Goal: Task Accomplishment & Management: Use online tool/utility

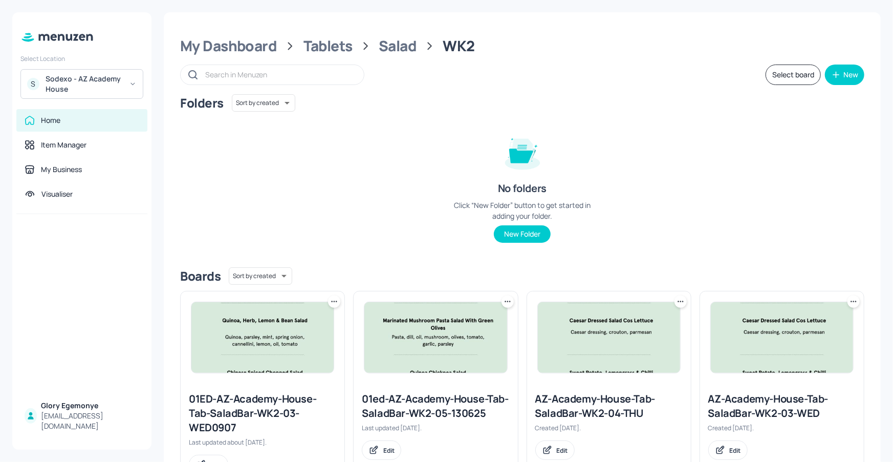
click at [278, 51] on div "My Dashboard Tablets Salad WK2" at bounding box center [522, 46] width 684 height 18
click at [273, 50] on div "My Dashboard" at bounding box center [228, 46] width 97 height 18
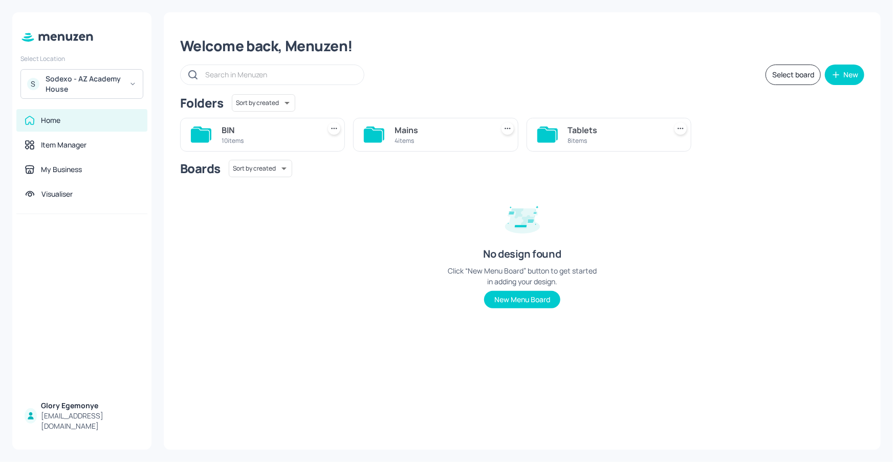
click at [373, 135] on icon at bounding box center [373, 136] width 18 height 14
click at [738, 142] on div "WK1 5 items" at bounding box center [782, 135] width 165 height 34
click at [723, 133] on icon at bounding box center [720, 136] width 18 height 14
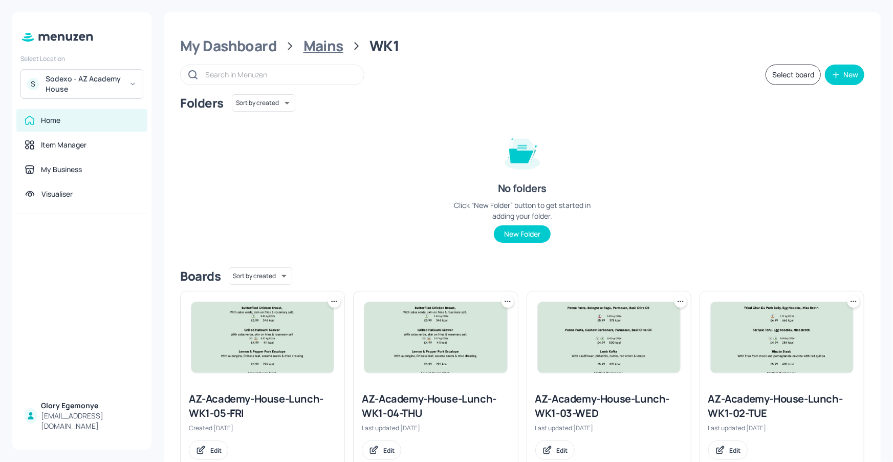
click at [336, 53] on div "Mains" at bounding box center [324, 46] width 40 height 18
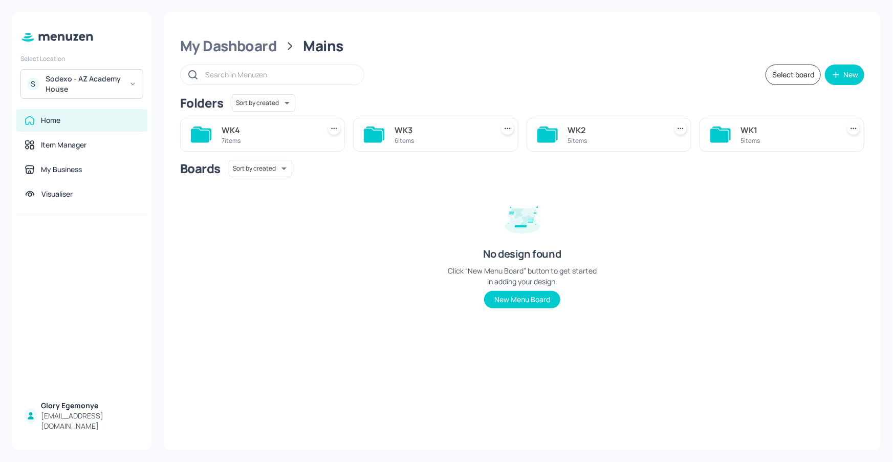
click at [717, 130] on icon at bounding box center [720, 136] width 18 height 14
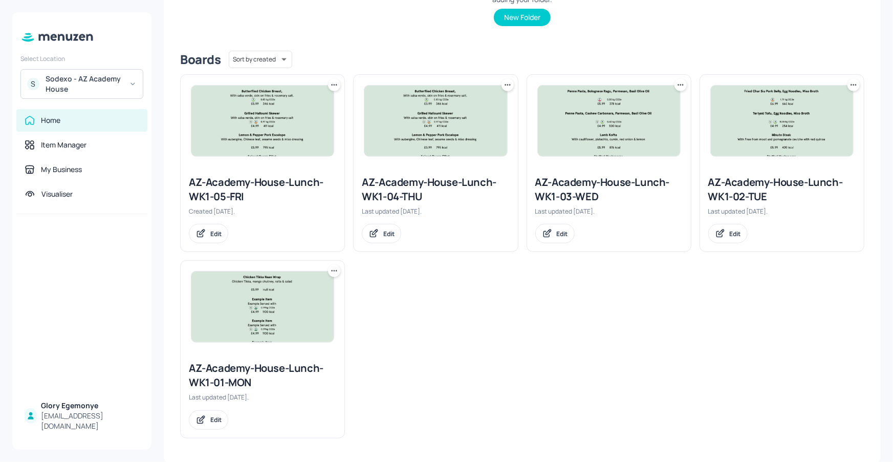
scroll to position [215, 0]
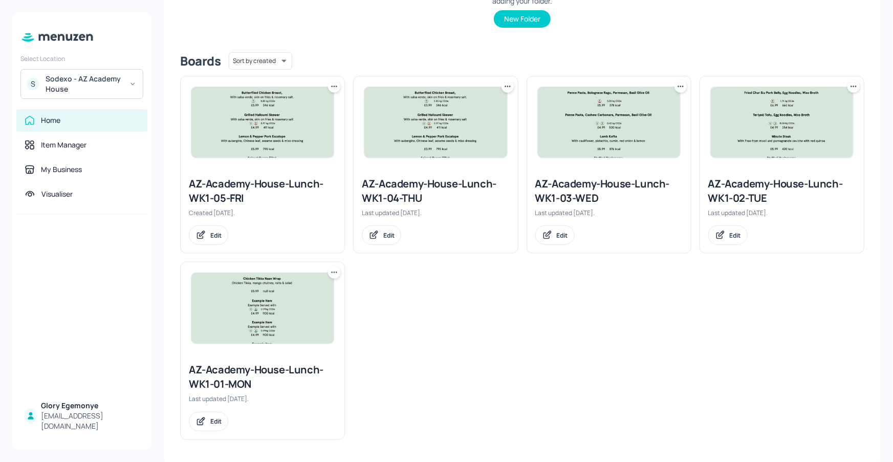
click at [283, 367] on div "AZ-Academy-House-Lunch-WK1-01-MON" at bounding box center [262, 376] width 147 height 29
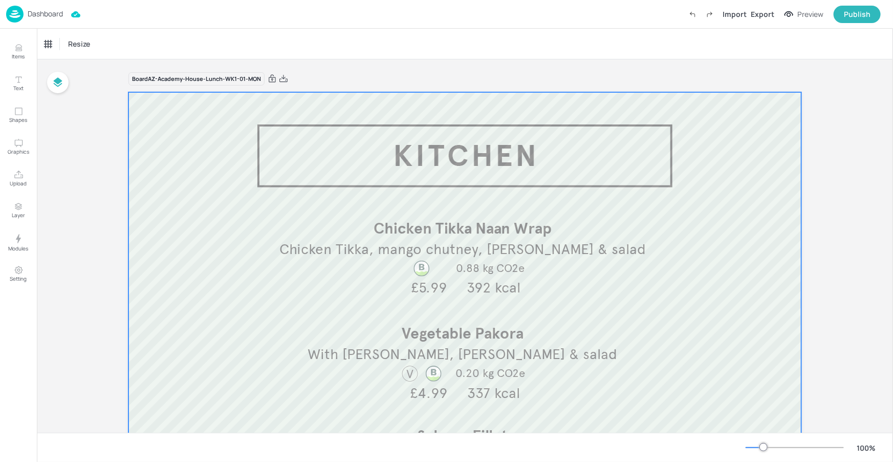
scroll to position [184, 0]
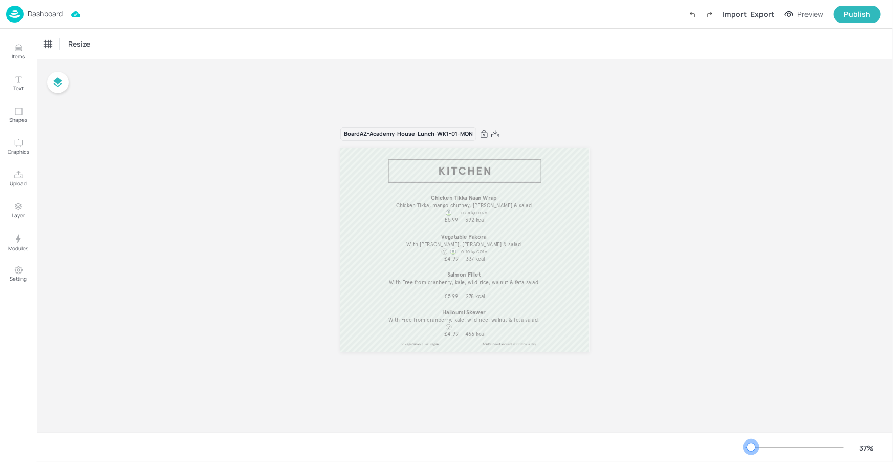
click at [752, 447] on div at bounding box center [749, 447] width 6 height 1
click at [470, 321] on span "With Free from cranberry, kale, wild rice, walnut & feta salad." at bounding box center [464, 319] width 151 height 7
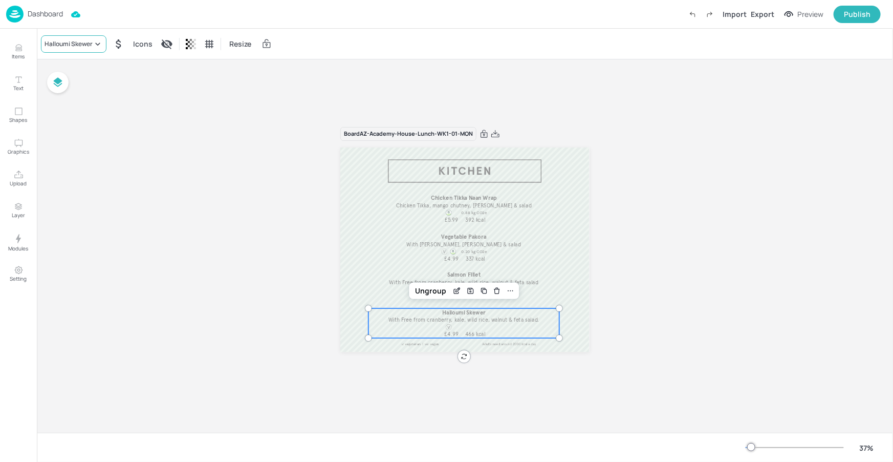
click at [98, 49] on div "Halloumi Skewer" at bounding box center [74, 43] width 66 height 17
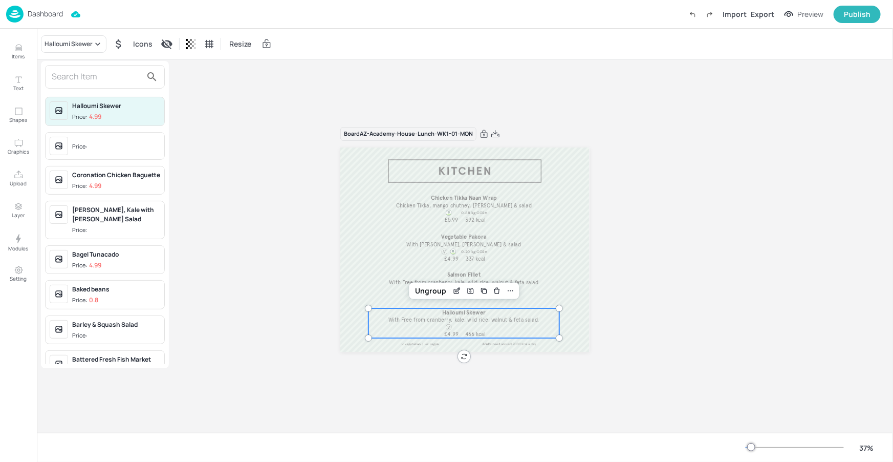
drag, startPoint x: 115, startPoint y: 81, endPoint x: 132, endPoint y: 81, distance: 17.4
click at [118, 86] on div at bounding box center [105, 77] width 120 height 24
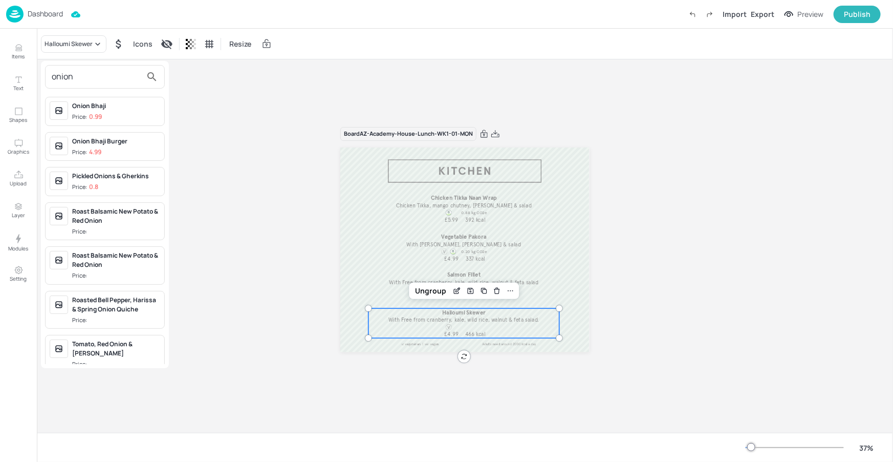
type input "onion"
click at [134, 105] on div "Onion Bhaji" at bounding box center [116, 105] width 88 height 9
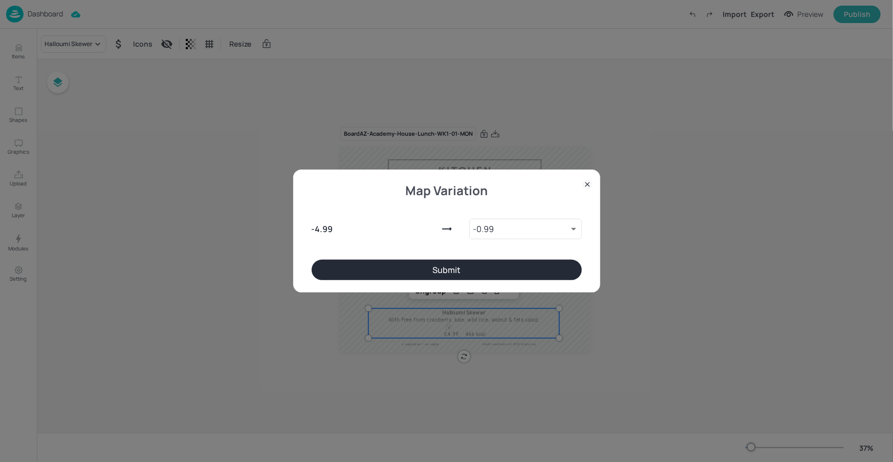
click at [464, 273] on button "Submit" at bounding box center [447, 270] width 270 height 20
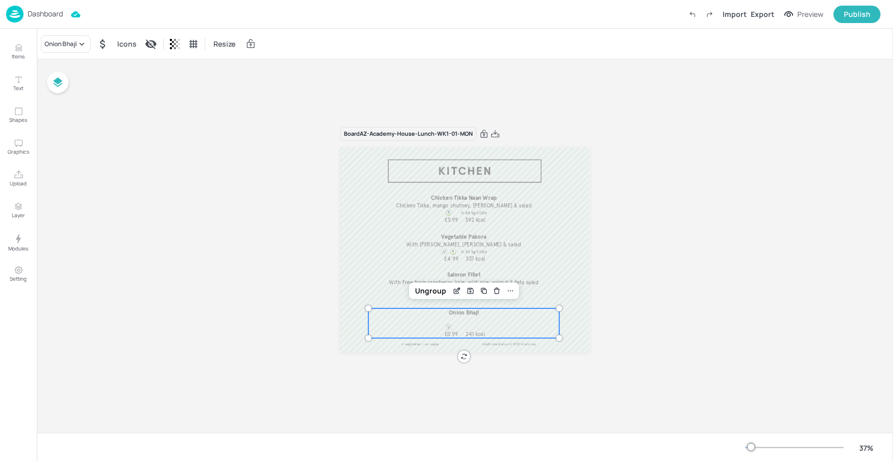
click at [509, 360] on div at bounding box center [464, 365] width 249 height 26
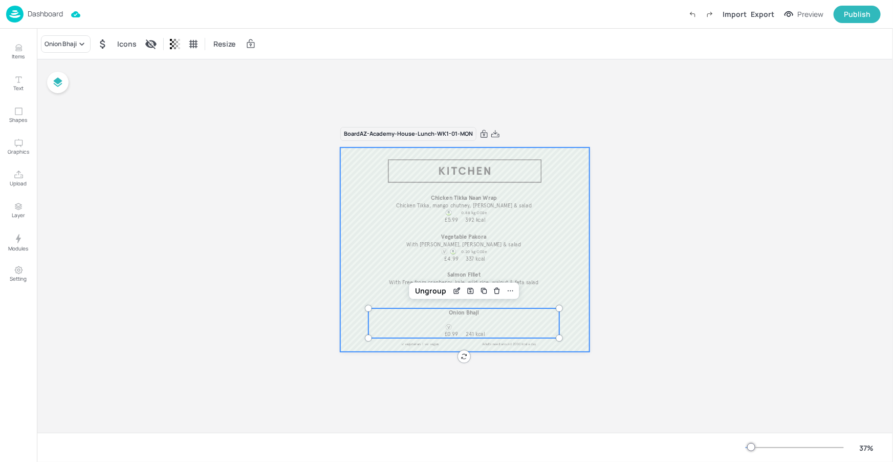
click at [564, 294] on div at bounding box center [464, 249] width 249 height 205
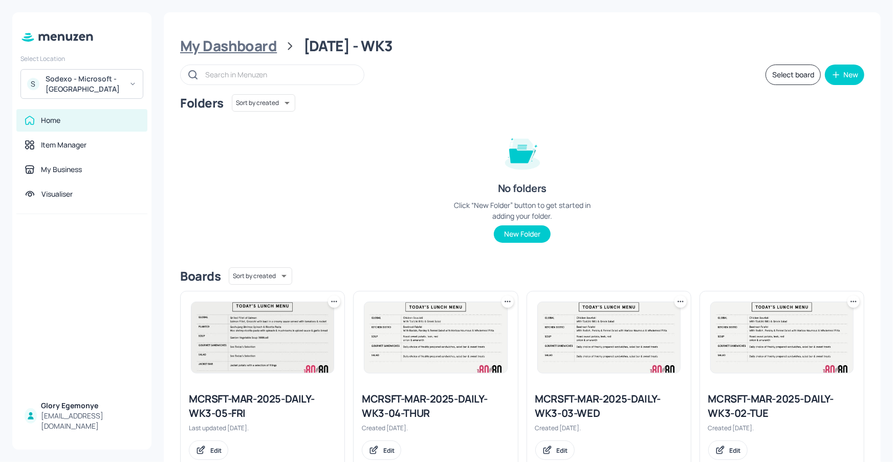
click at [264, 47] on div "My Dashboard" at bounding box center [228, 46] width 97 height 18
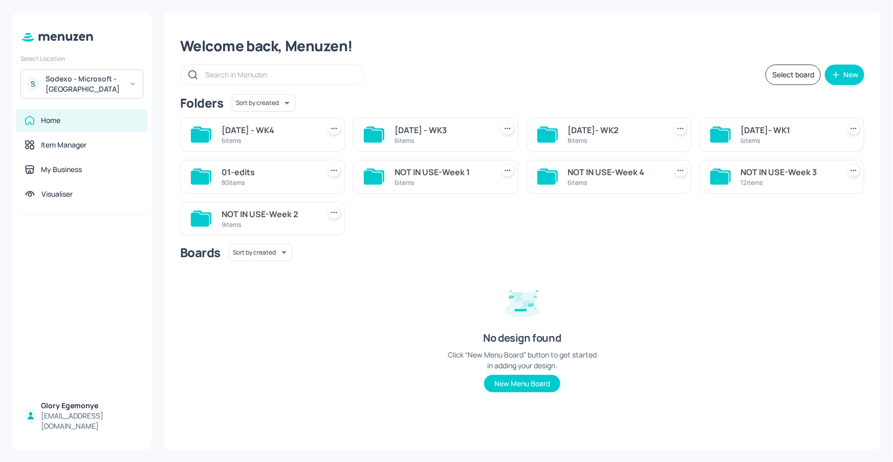
click at [728, 132] on icon at bounding box center [720, 136] width 18 height 14
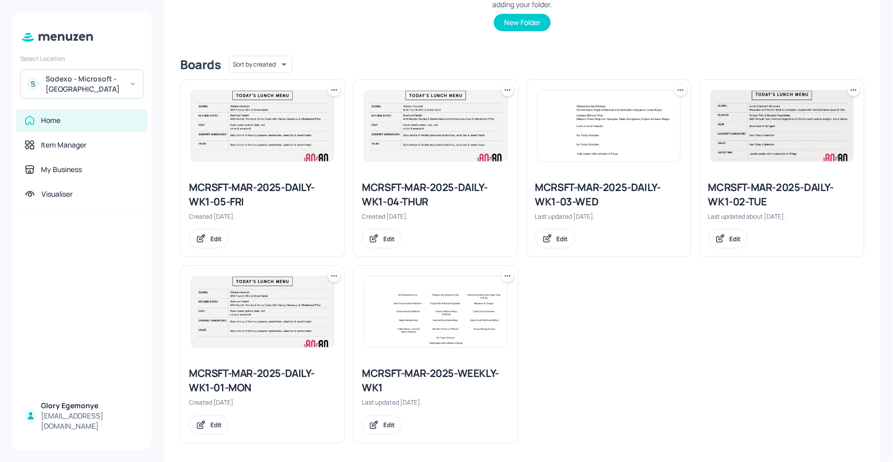
scroll to position [201, 0]
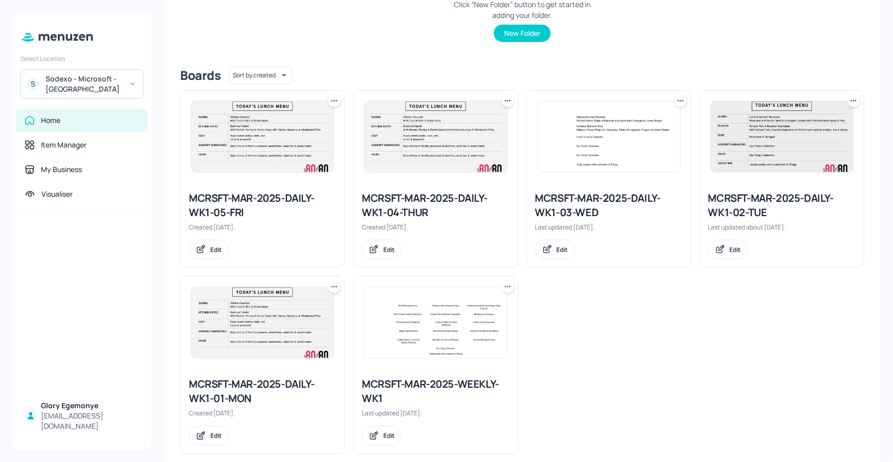
click at [581, 209] on div "MCRSFT-MAR-2025-DAILY-WK1-03-WED" at bounding box center [609, 205] width 147 height 29
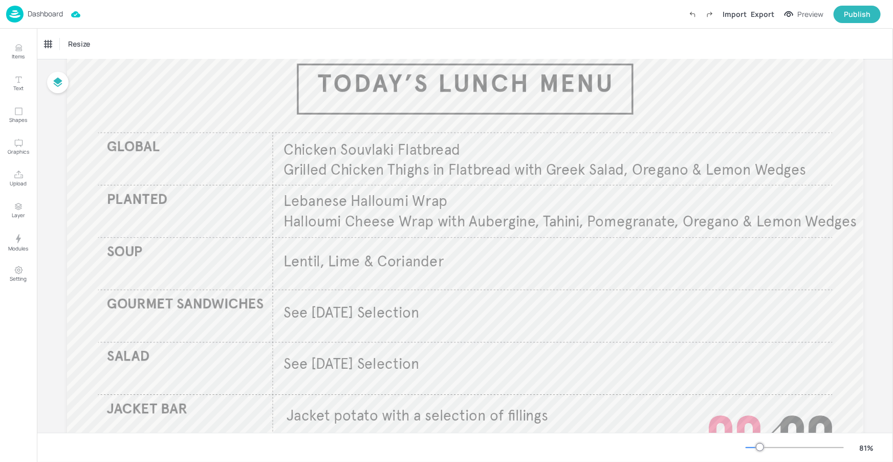
scroll to position [67, 0]
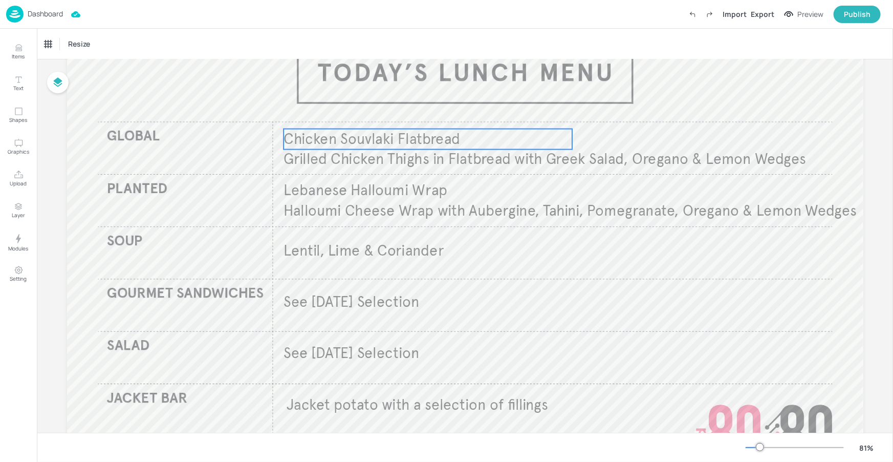
click at [372, 142] on span "Chicken Souvlaki Flatbread" at bounding box center [372, 139] width 177 height 18
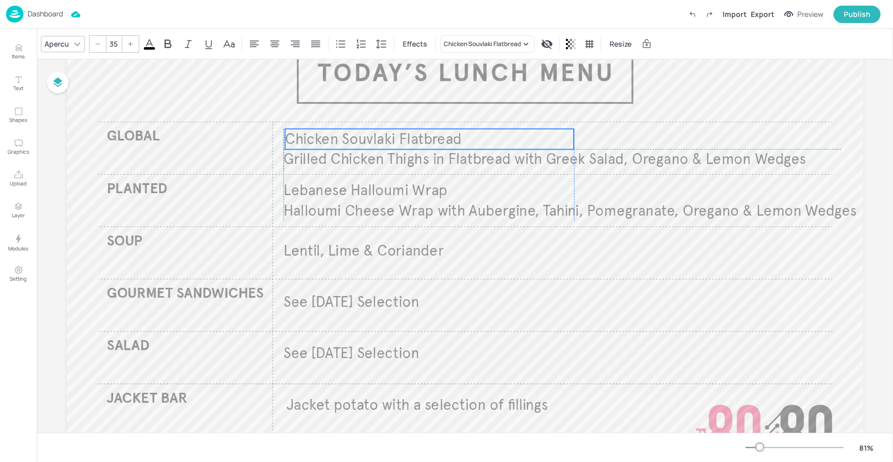
click at [363, 141] on span "Chicken Souvlaki Flatbread" at bounding box center [373, 139] width 177 height 18
click at [360, 141] on span "Chicken Souvlaki Flatbread" at bounding box center [373, 139] width 177 height 18
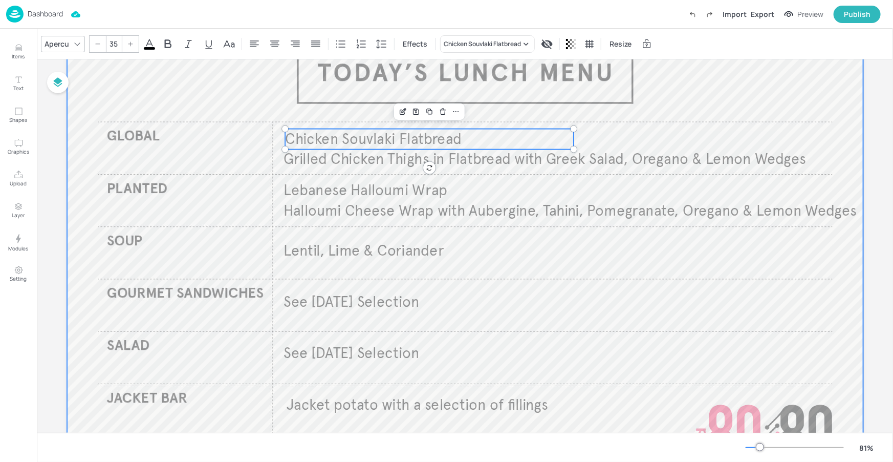
click at [586, 270] on div at bounding box center [465, 249] width 797 height 448
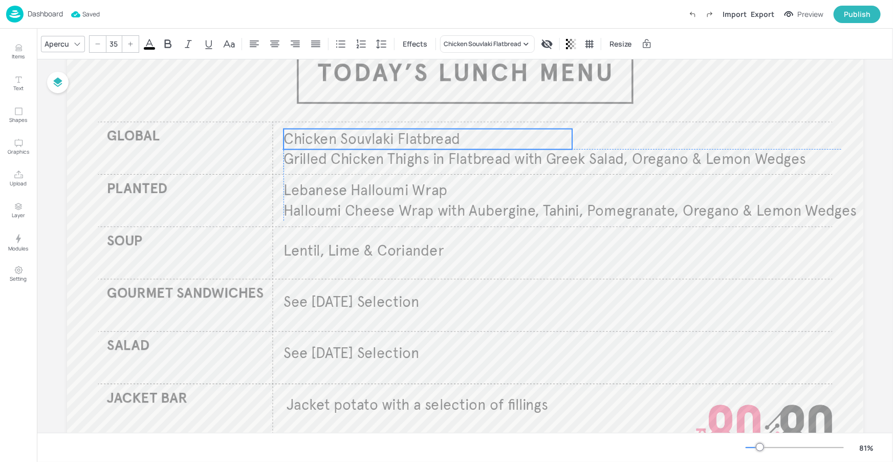
click at [415, 145] on span "Chicken Souvlaki Flatbread" at bounding box center [372, 139] width 177 height 18
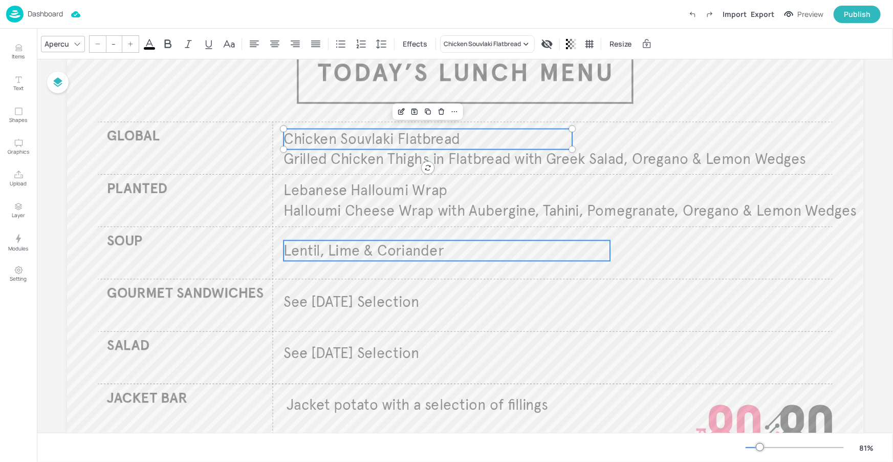
type input "35"
click at [523, 244] on p "Lentil, Lime & Coriander" at bounding box center [447, 251] width 327 height 20
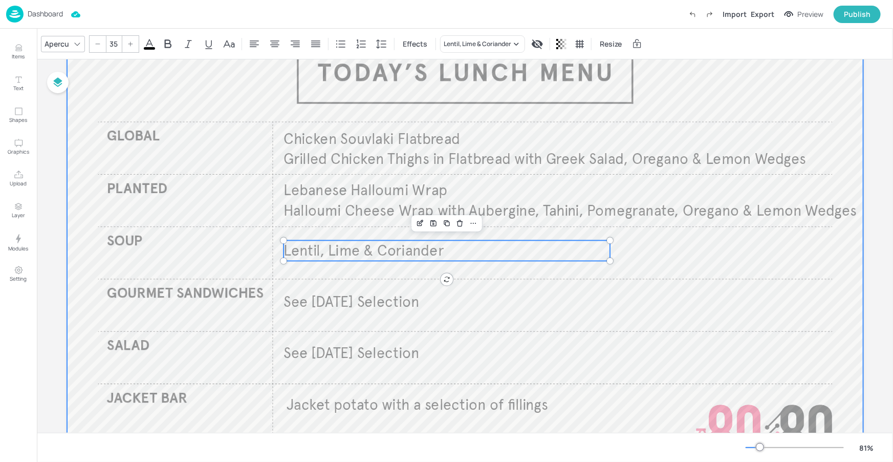
click at [670, 246] on div at bounding box center [465, 249] width 797 height 448
